Goal: Navigation & Orientation: Find specific page/section

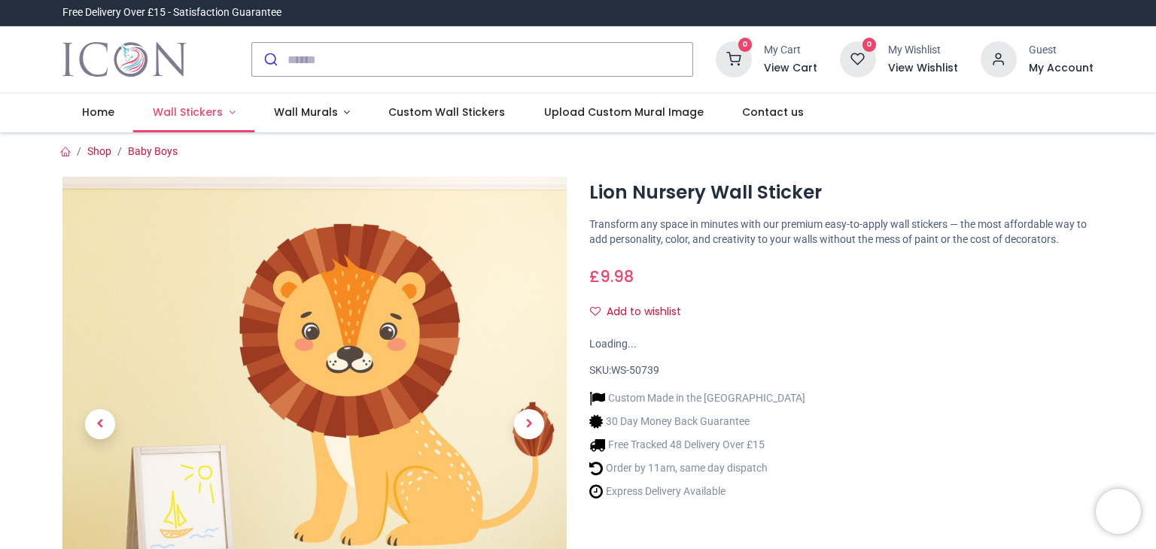
click at [205, 121] on link "Wall Stickers" at bounding box center [193, 112] width 121 height 39
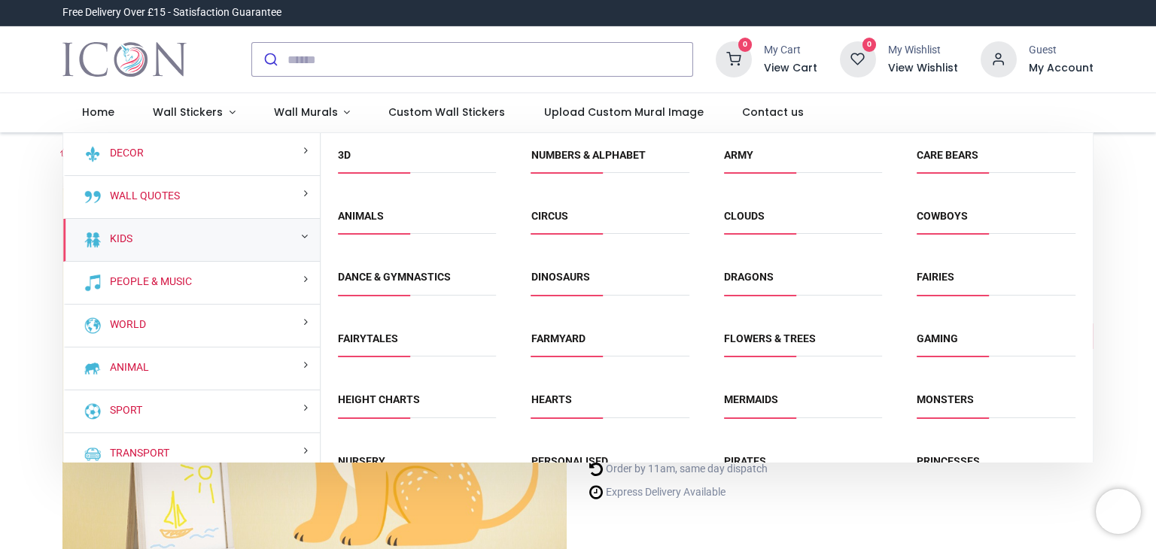
click at [361, 236] on li "Animals" at bounding box center [417, 223] width 170 height 34
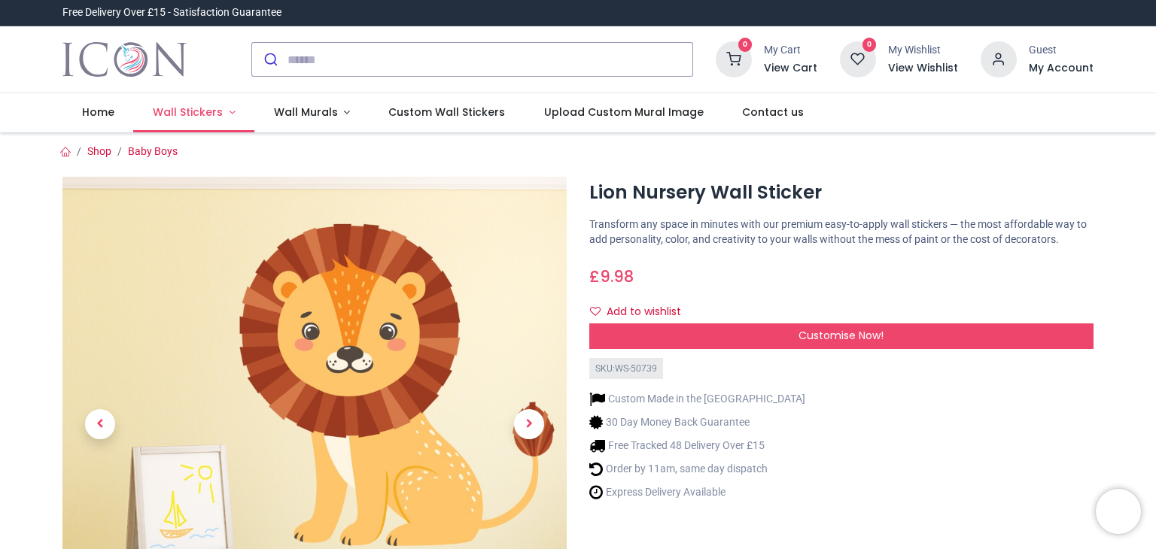
click at [182, 102] on link "Wall Stickers" at bounding box center [193, 112] width 121 height 39
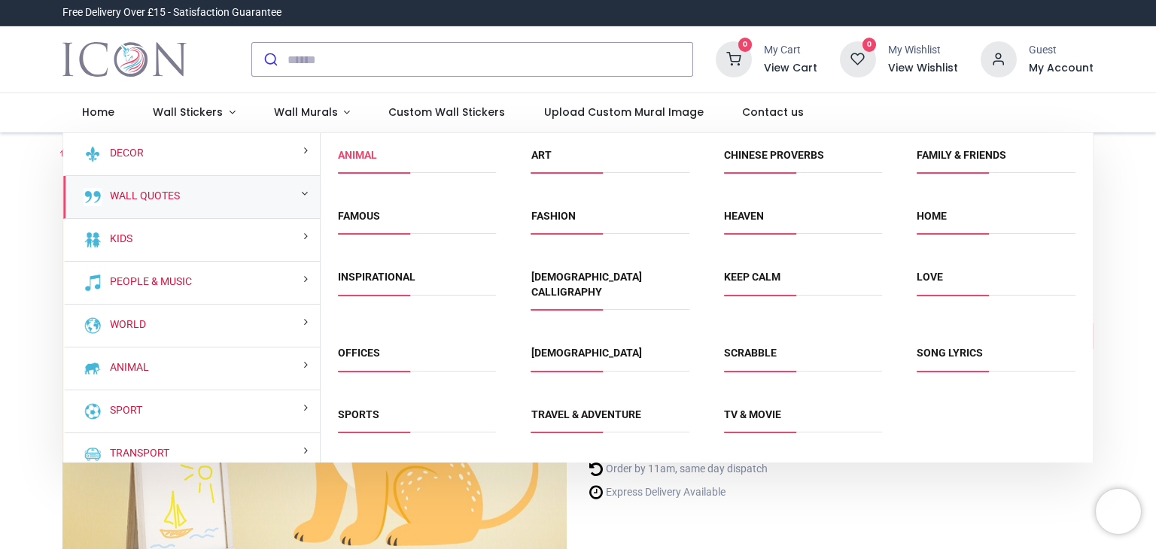
click at [367, 157] on link "Animal" at bounding box center [357, 155] width 39 height 12
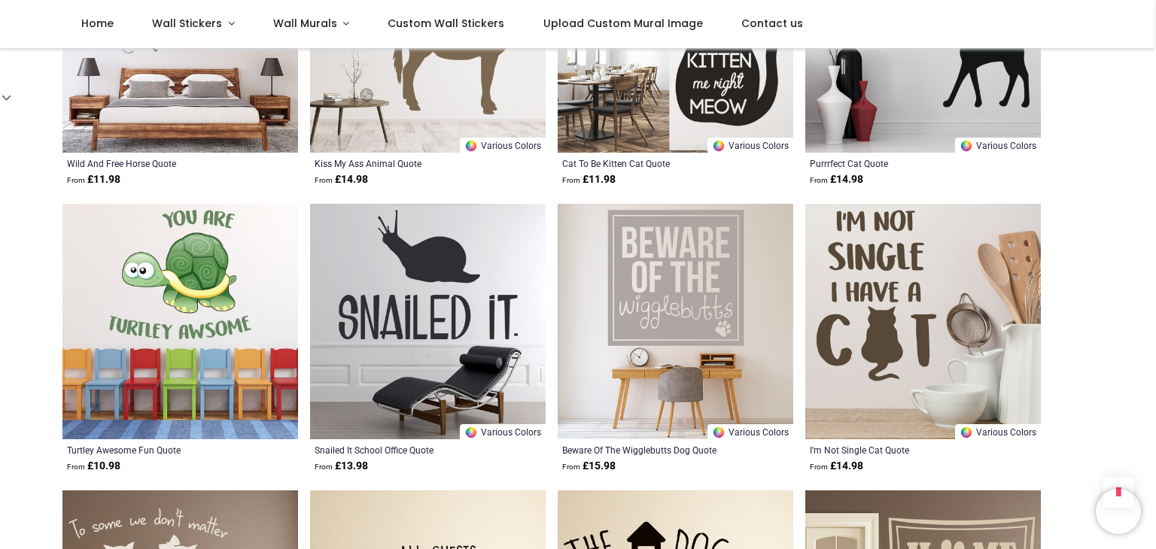
scroll to position [1591, 0]
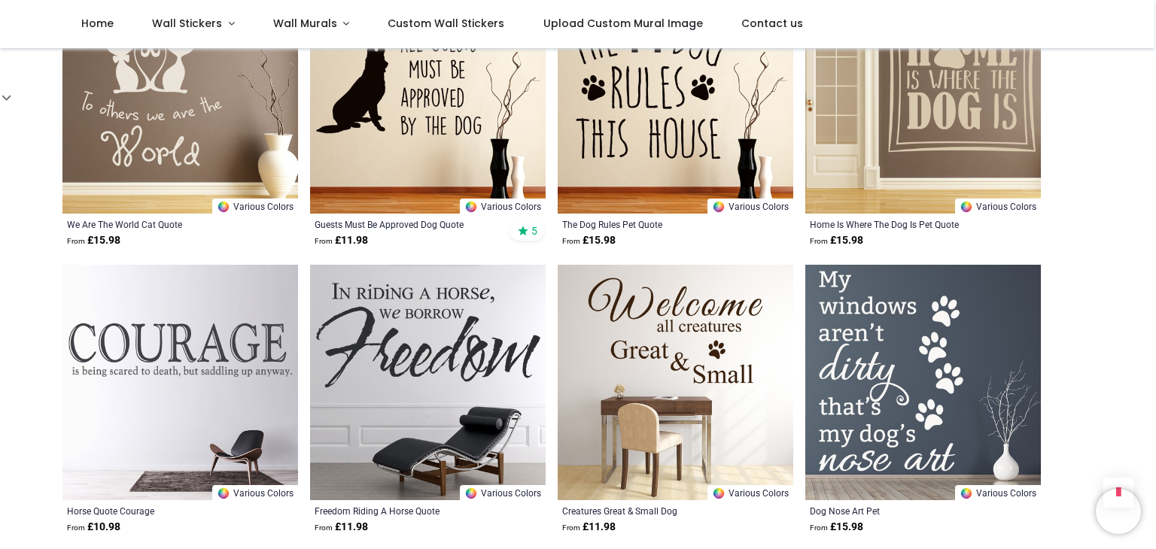
scroll to position [2098, 0]
